Goal: Task Accomplishment & Management: Complete application form

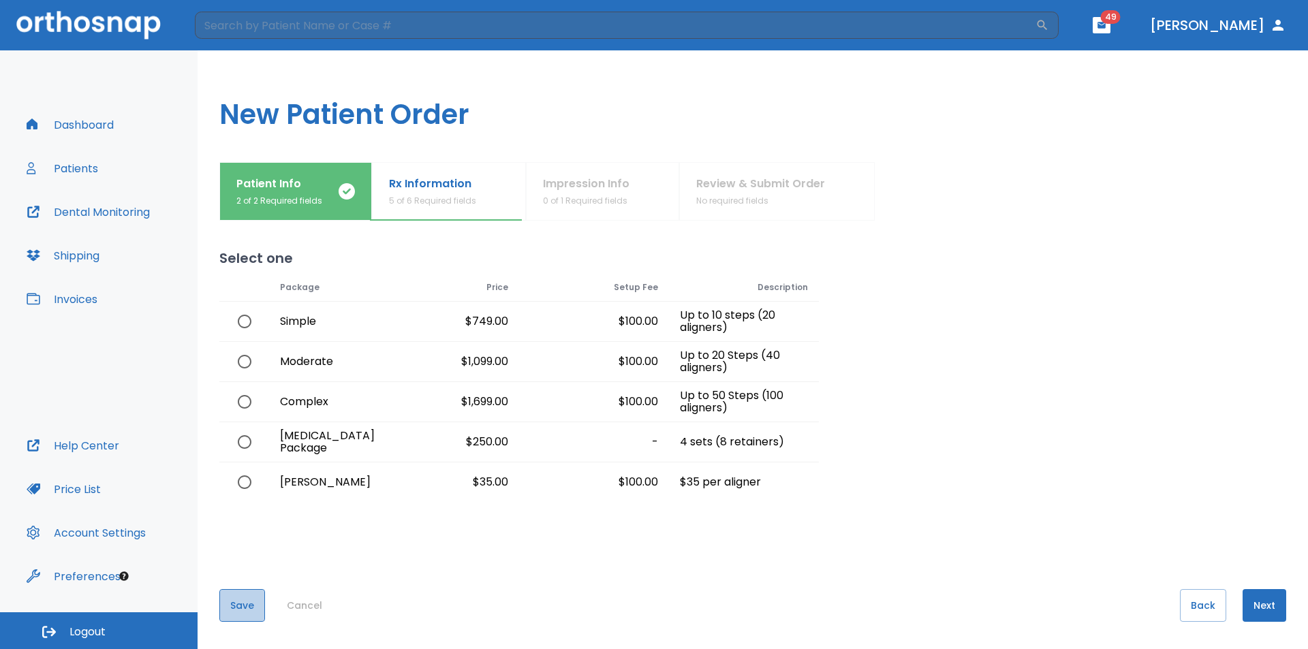
click at [242, 609] on button "Save" at bounding box center [242, 605] width 46 height 33
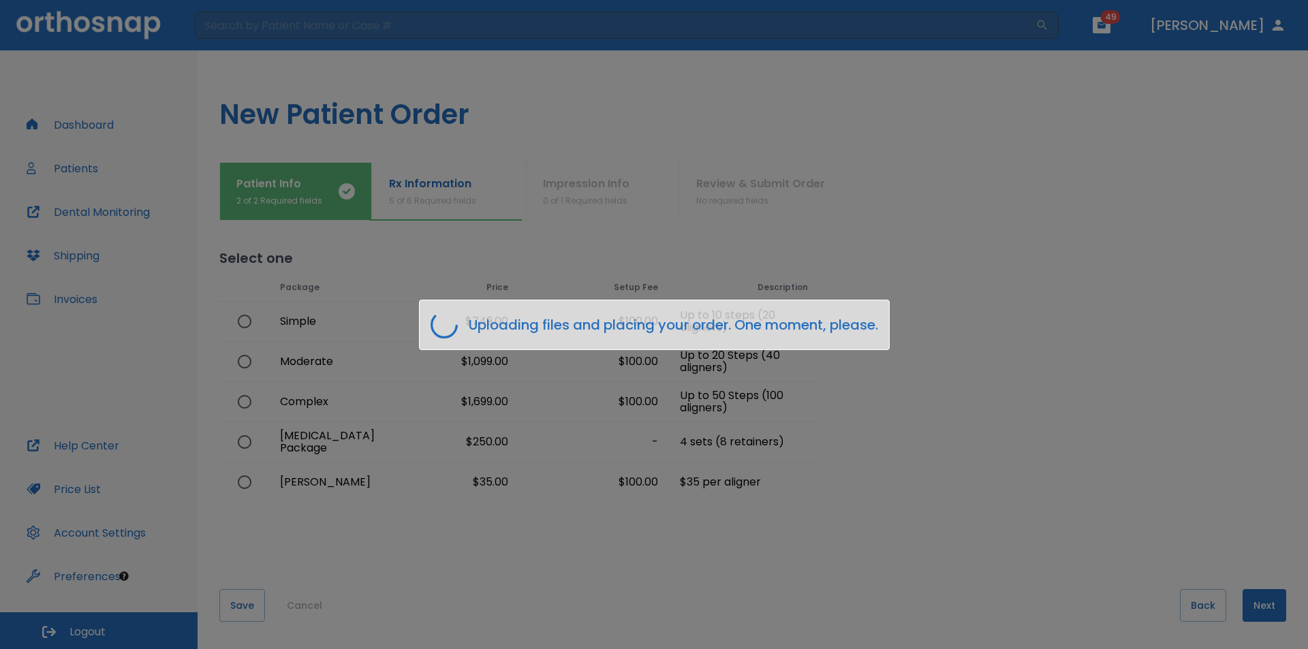
click at [857, 347] on div "Uploading files and placing your order. One moment, please." at bounding box center [654, 325] width 471 height 50
click at [918, 450] on div "Uploading files and placing your order. One moment, please." at bounding box center [654, 324] width 1308 height 649
click at [888, 313] on div "Uploading files and placing your order. One moment, please." at bounding box center [654, 325] width 471 height 50
click at [1198, 603] on div "Uploading files and placing your order. One moment, please." at bounding box center [654, 324] width 1308 height 649
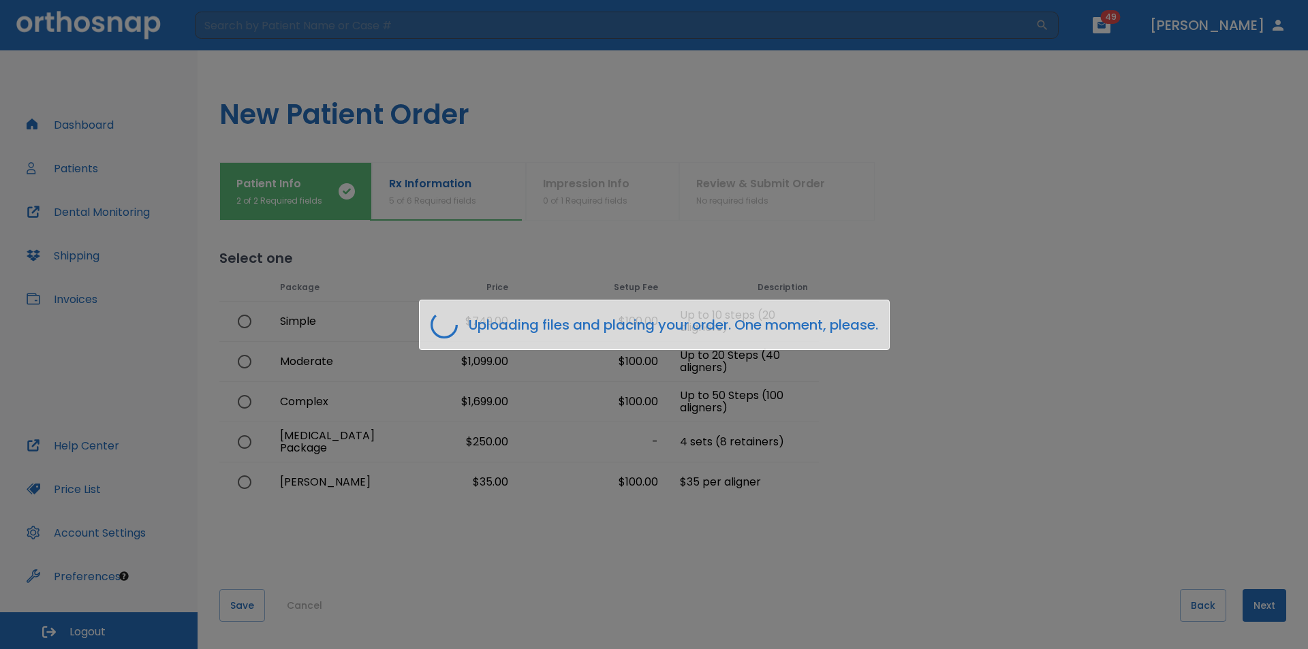
click at [1197, 604] on div "Uploading files and placing your order. One moment, please." at bounding box center [654, 324] width 1308 height 649
click at [1196, 604] on div "Uploading files and placing your order. One moment, please." at bounding box center [654, 324] width 1308 height 649
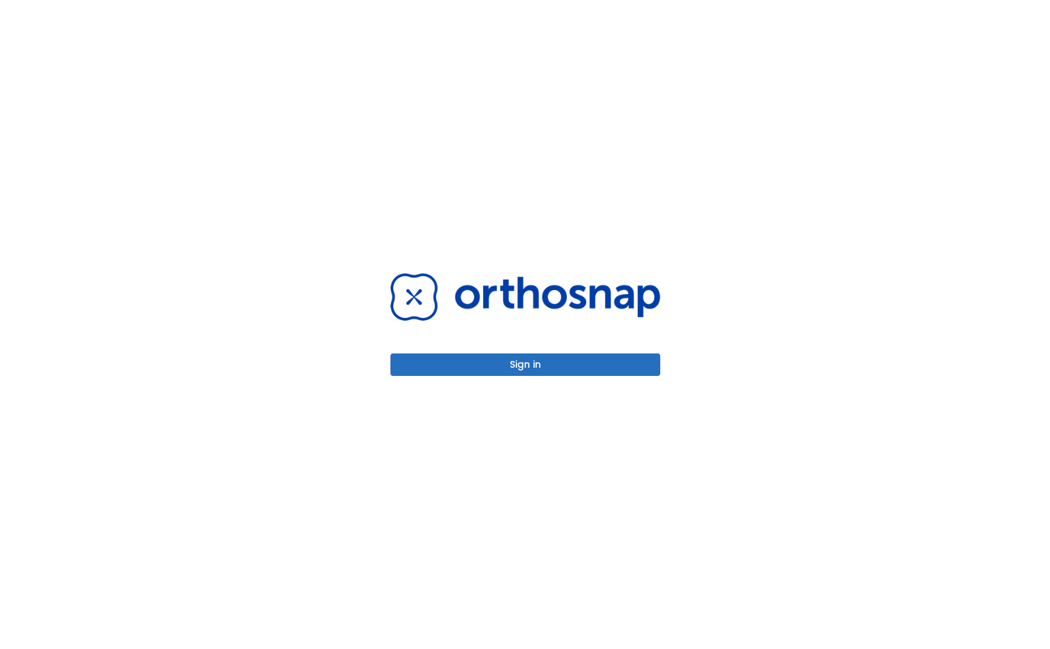
click at [608, 360] on button "Sign in" at bounding box center [525, 364] width 270 height 22
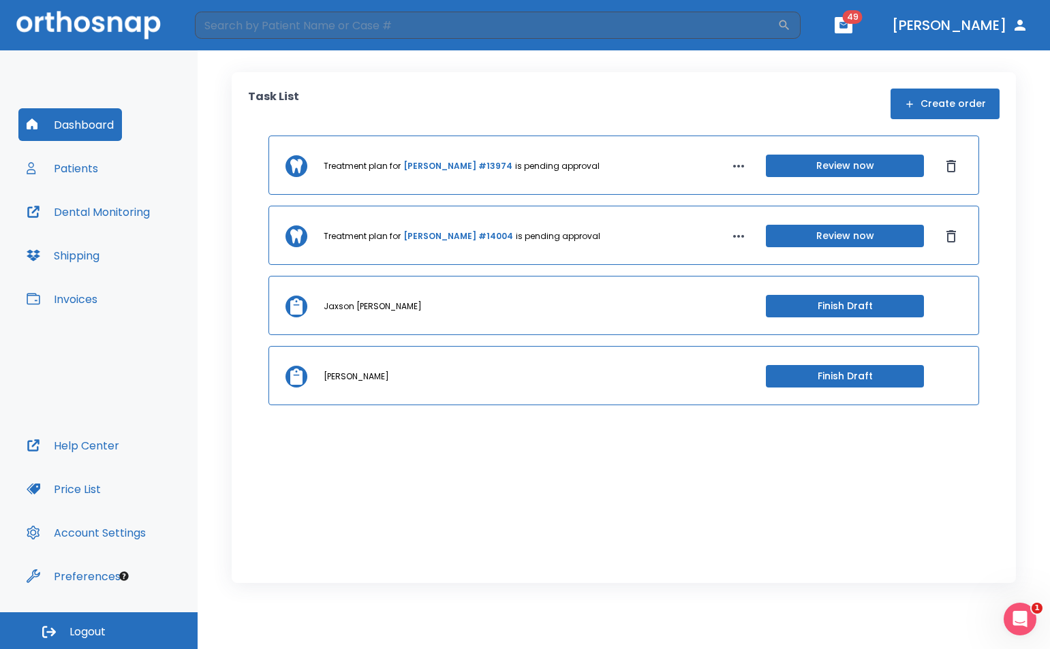
click at [441, 388] on div "Elena Colavito Finish Draft" at bounding box center [623, 375] width 710 height 59
click at [853, 373] on button "Finish Draft" at bounding box center [845, 376] width 158 height 22
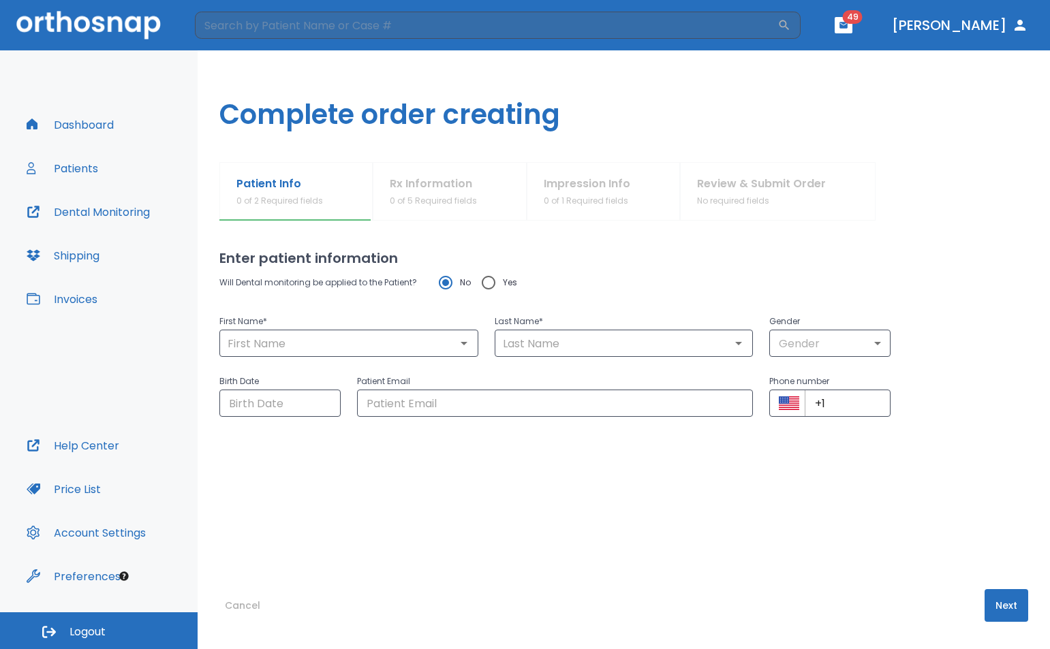
type input "Elena"
type input "Colavito"
type input "0"
type input "06/03/1964"
type input "eib64@yahoo.com"
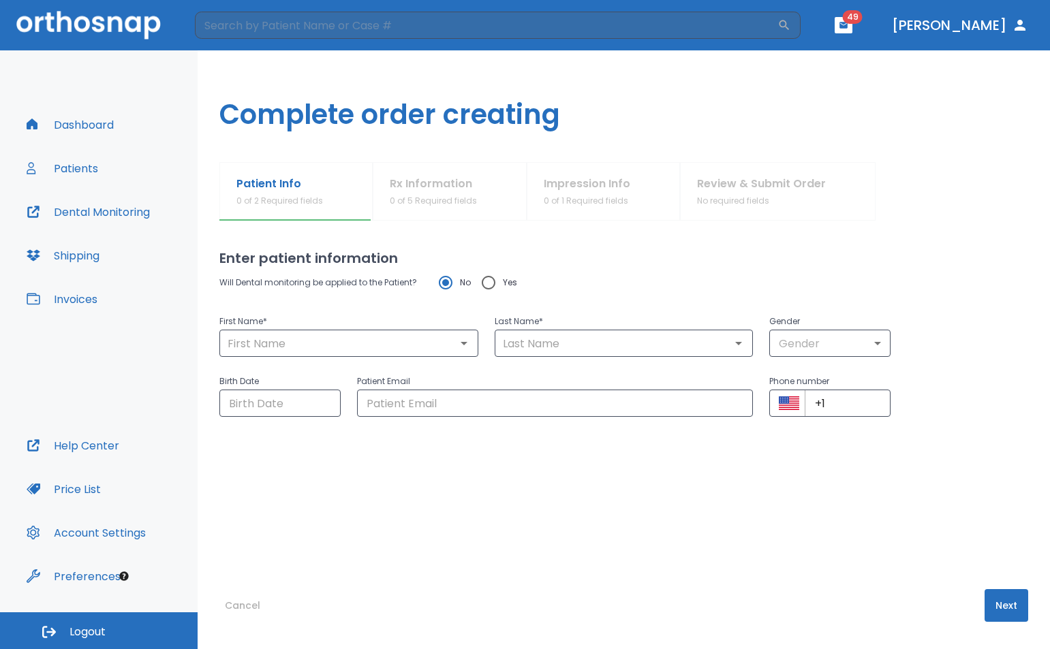
type input "+1 (610) 841-6167"
radio input "false"
radio input "true"
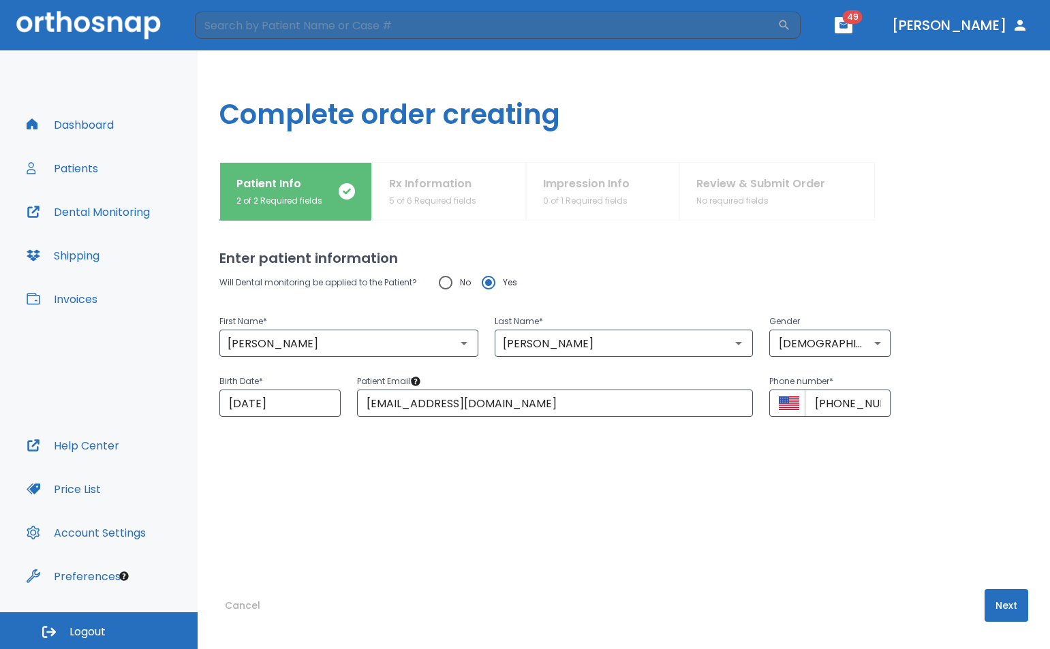
click at [988, 595] on button "Next" at bounding box center [1006, 605] width 44 height 33
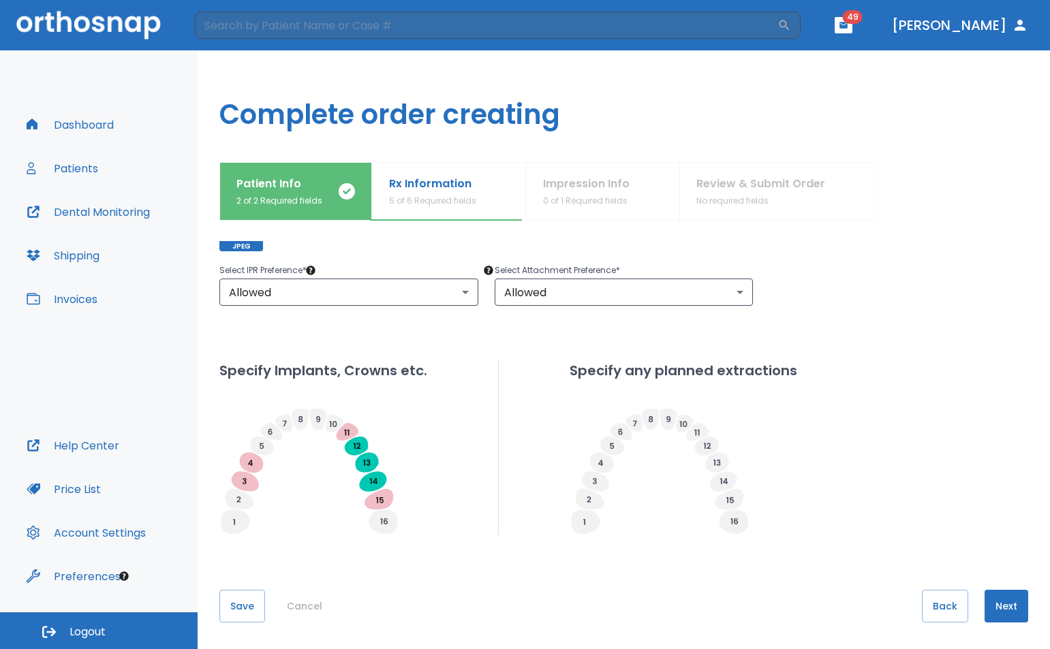
scroll to position [266, 0]
click at [1003, 604] on button "Next" at bounding box center [1006, 605] width 44 height 33
